Goal: Task Accomplishment & Management: Complete application form

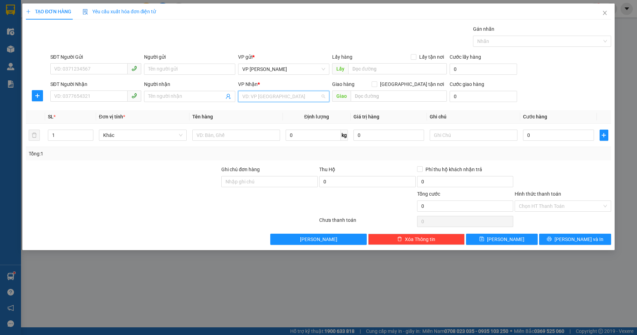
click at [301, 95] on input "search" at bounding box center [281, 96] width 78 height 10
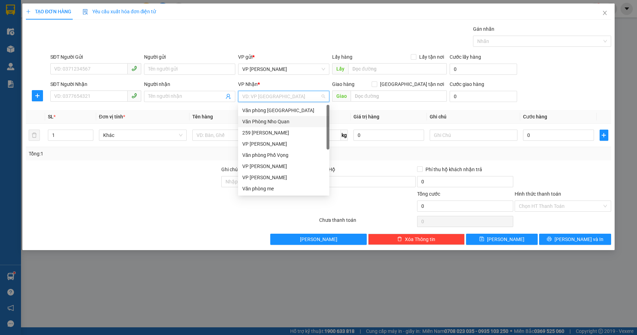
click at [284, 120] on div "Văn Phòng Nho Quan" at bounding box center [283, 122] width 83 height 8
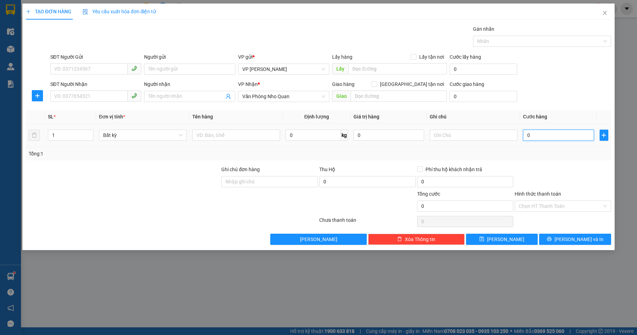
type input "6"
type input "60"
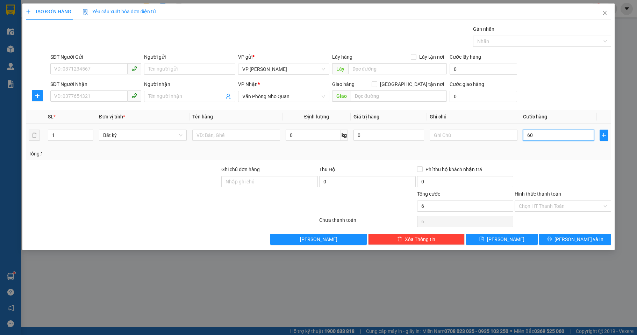
type input "60"
type input "60.000"
click at [257, 121] on th "Tên hàng" at bounding box center [235, 117] width 93 height 14
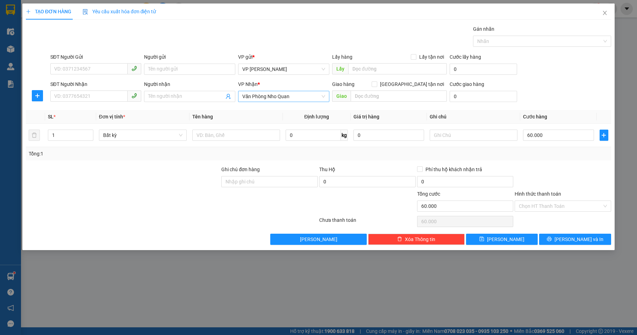
click at [264, 98] on span "Văn Phòng Nho Quan" at bounding box center [283, 96] width 83 height 10
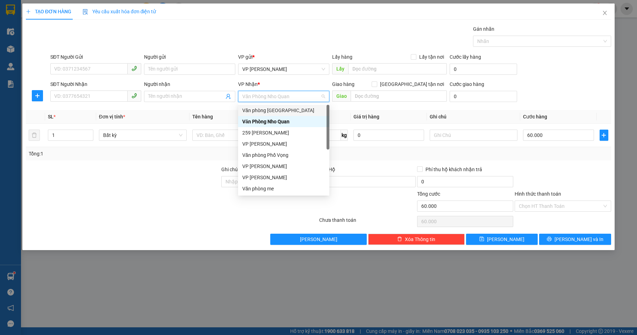
click at [264, 110] on div "Văn phòng [GEOGRAPHIC_DATA]" at bounding box center [283, 111] width 83 height 8
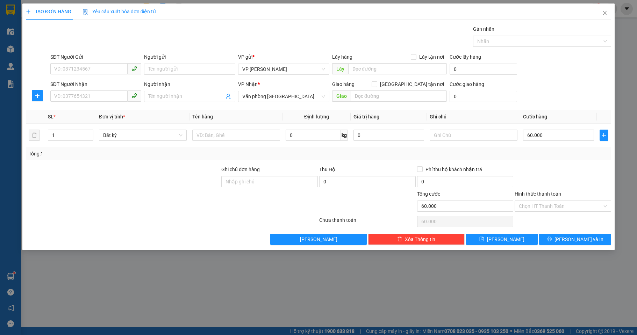
click at [233, 109] on div "Transit Pickup Surcharge Ids Transit Deliver Surcharge Ids Transit Deliver Surc…" at bounding box center [318, 135] width 585 height 220
click at [601, 13] on span "Close" at bounding box center [605, 13] width 20 height 20
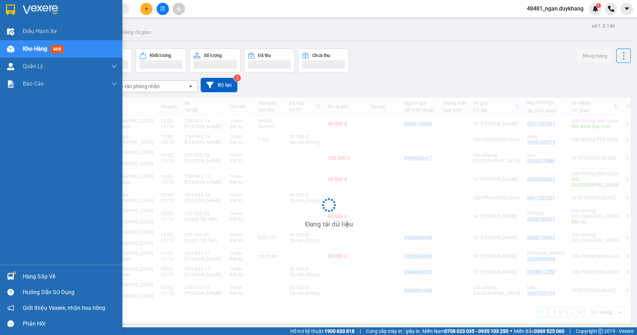
click at [13, 276] on img at bounding box center [10, 276] width 7 height 7
